Goal: Transaction & Acquisition: Subscribe to service/newsletter

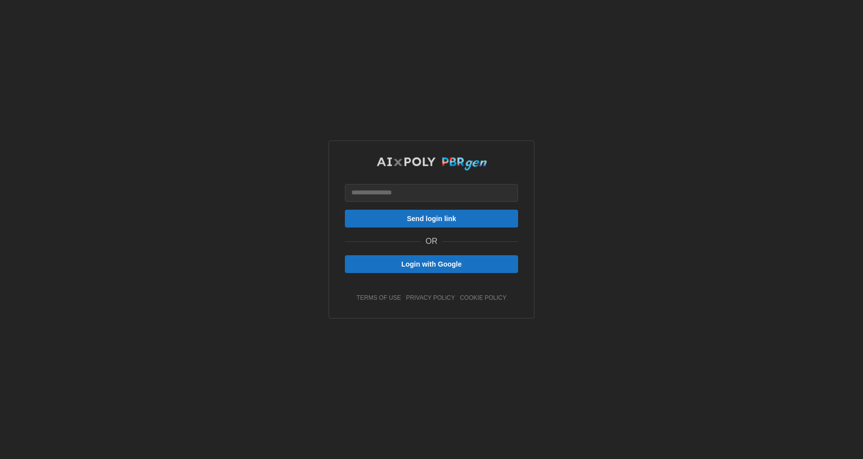
click at [448, 264] on span "Login with Google" at bounding box center [431, 264] width 60 height 17
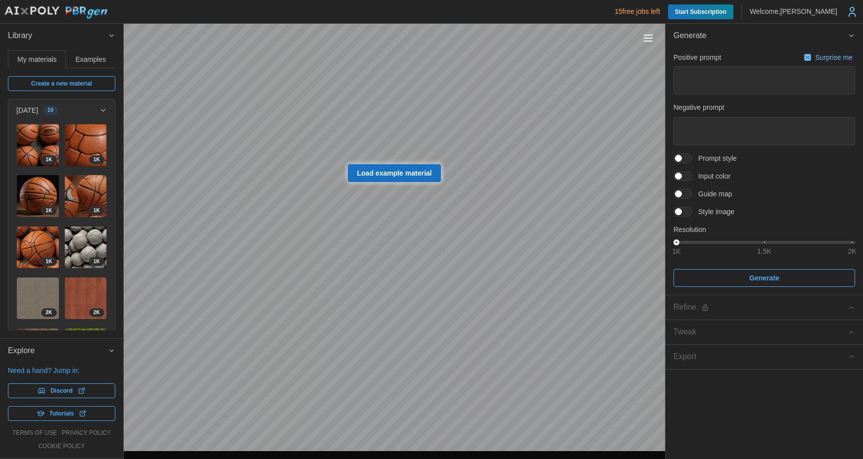
click at [45, 85] on span "Create a new material" at bounding box center [61, 84] width 61 height 14
click at [712, 13] on span "Start Subscription" at bounding box center [700, 11] width 51 height 15
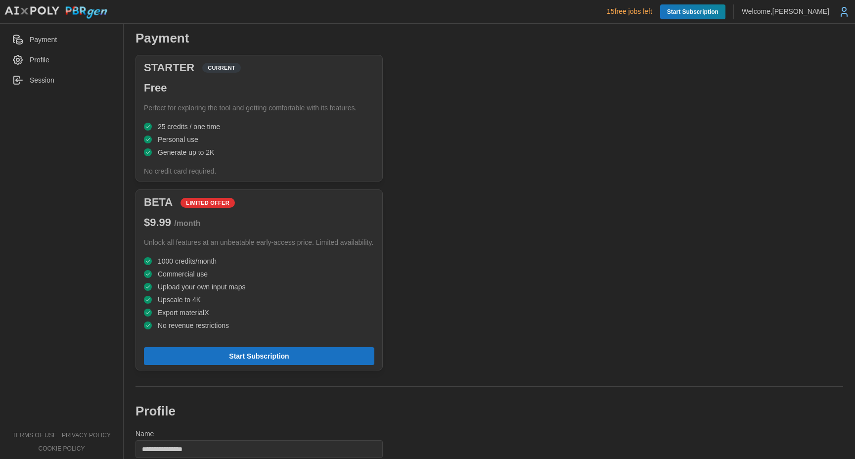
click at [624, 13] on p "15 free jobs left" at bounding box center [630, 11] width 46 height 10
click at [88, 14] on img at bounding box center [56, 12] width 104 height 13
